Goal: Information Seeking & Learning: Learn about a topic

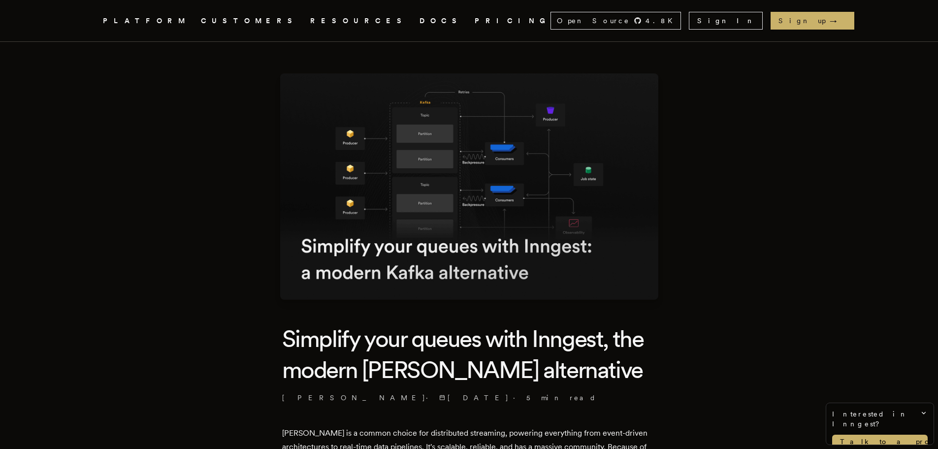
click at [475, 18] on link "PRICING" at bounding box center [513, 21] width 76 height 12
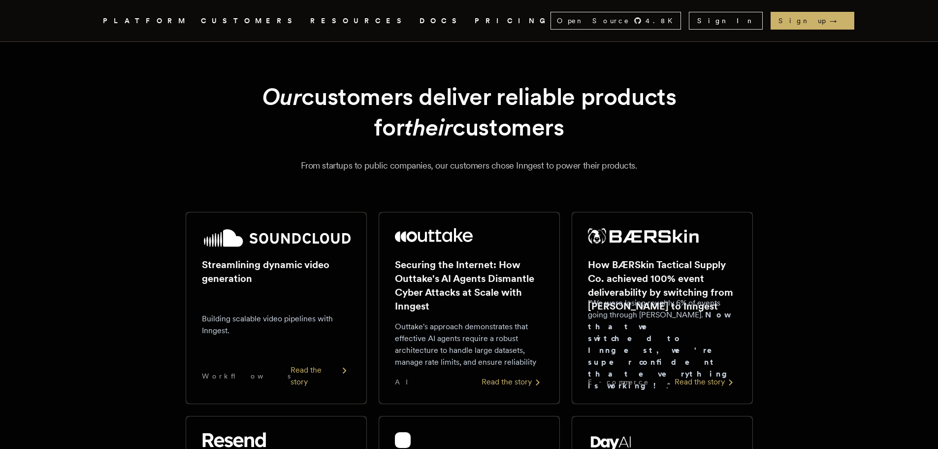
click at [419, 18] on link "DOCS" at bounding box center [440, 21] width 43 height 12
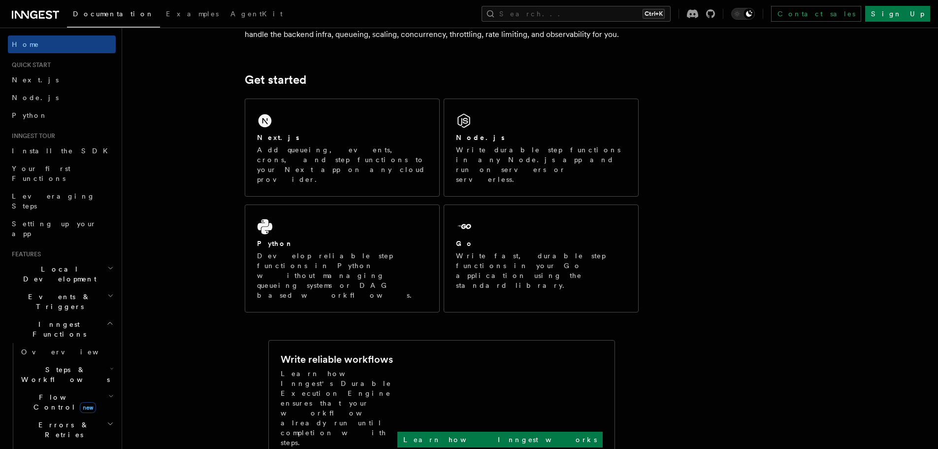
scroll to position [69, 0]
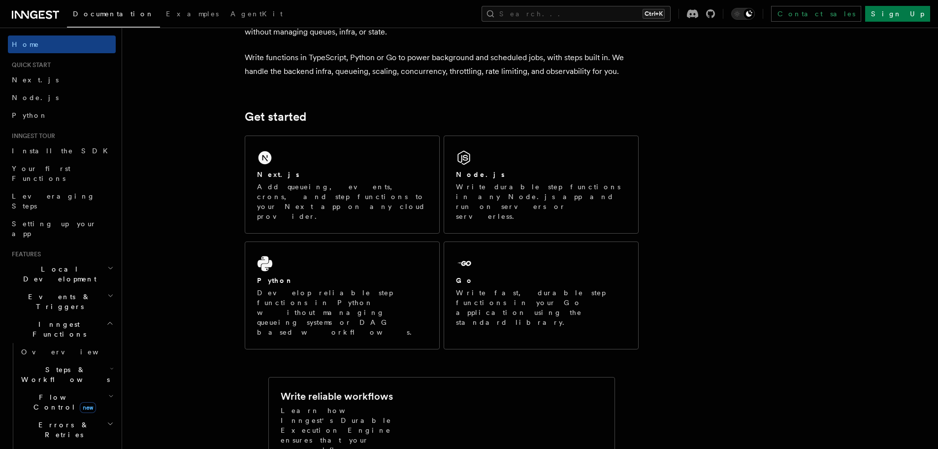
click at [29, 416] on h2 "Errors & Retries" at bounding box center [66, 430] width 98 height 28
click at [33, 448] on span "Overview" at bounding box center [81, 452] width 101 height 8
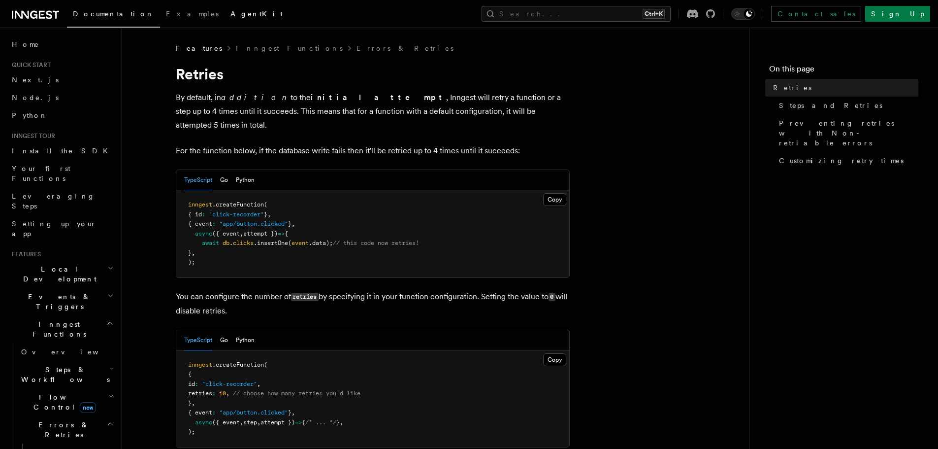
click at [230, 13] on span "AgentKit" at bounding box center [256, 14] width 52 height 8
